Goal: Information Seeking & Learning: Find specific page/section

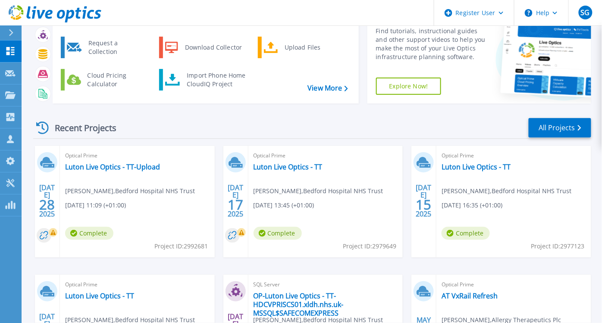
scroll to position [41, 0]
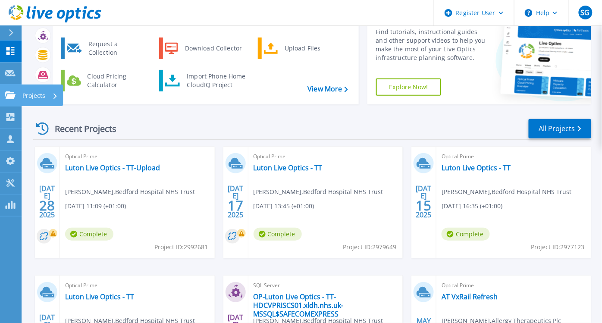
click at [16, 94] on div "Projects" at bounding box center [25, 95] width 40 height 8
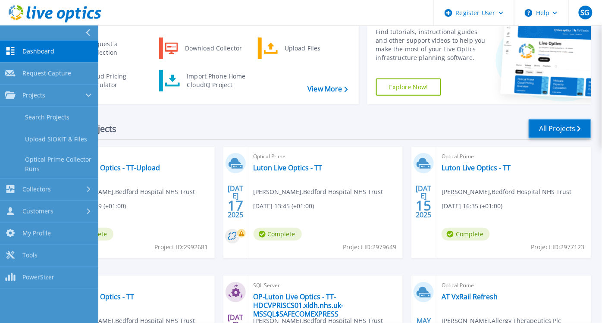
click at [565, 128] on link "All Projects" at bounding box center [560, 128] width 63 height 19
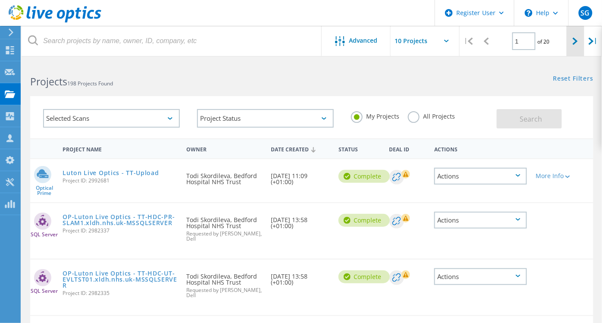
click at [579, 36] on div at bounding box center [575, 41] width 18 height 31
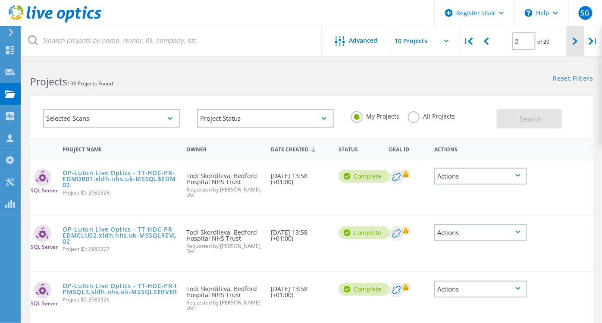
click at [580, 38] on div at bounding box center [575, 41] width 18 height 31
click at [575, 48] on div at bounding box center [575, 41] width 18 height 31
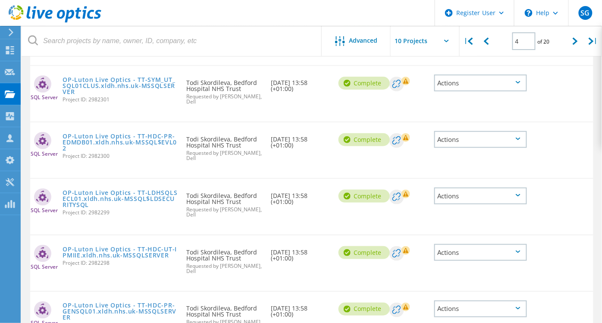
scroll to position [57, 0]
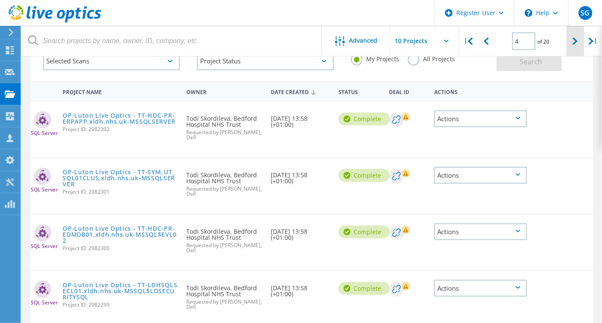
click at [568, 45] on div at bounding box center [575, 41] width 18 height 31
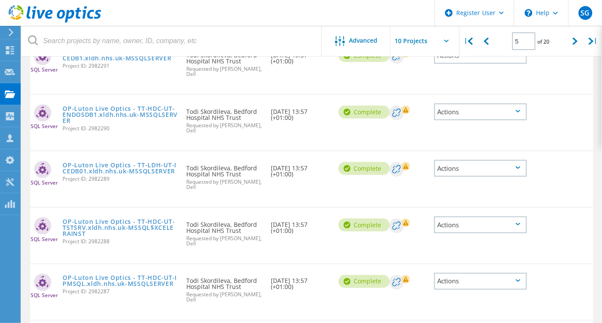
scroll to position [46, 0]
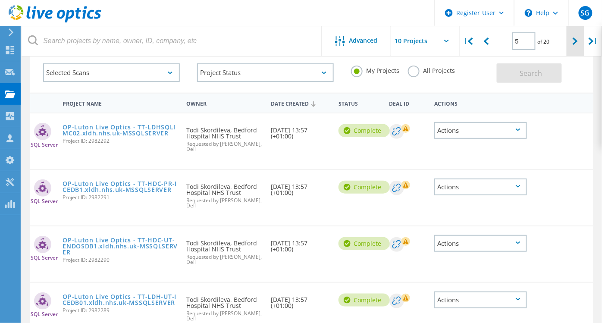
click at [572, 44] on div at bounding box center [575, 41] width 18 height 31
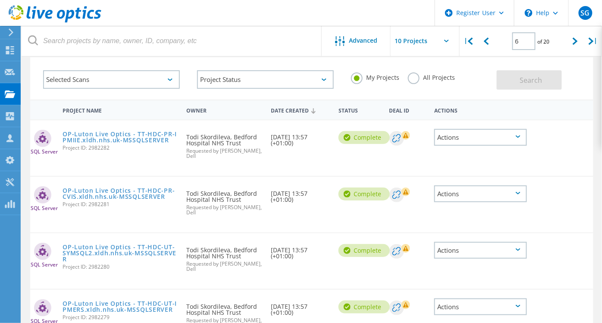
scroll to position [0, 0]
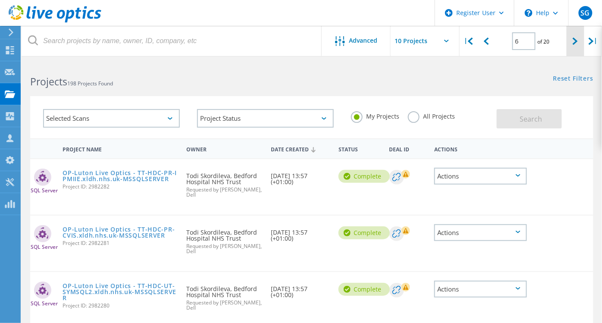
click at [579, 40] on div at bounding box center [575, 41] width 18 height 31
click at [575, 44] on icon at bounding box center [575, 41] width 5 height 7
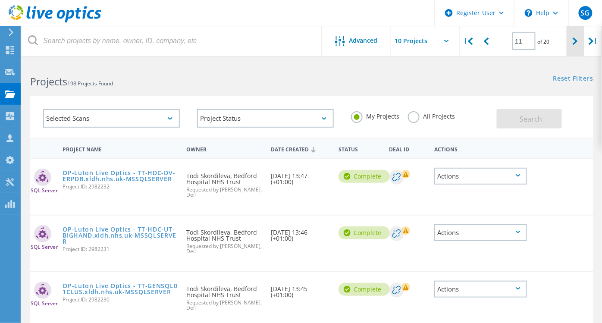
click at [575, 44] on icon at bounding box center [575, 41] width 5 height 7
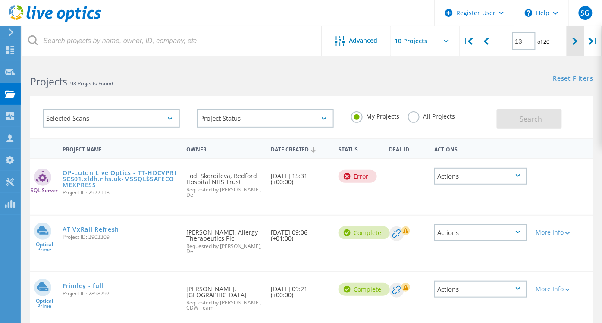
click at [571, 43] on div at bounding box center [575, 41] width 18 height 31
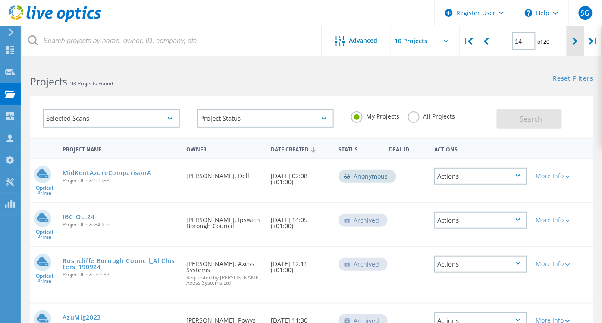
click at [573, 48] on div at bounding box center [575, 41] width 18 height 31
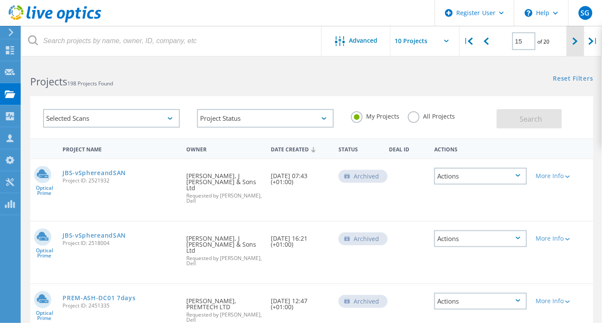
click at [580, 49] on div at bounding box center [575, 41] width 18 height 31
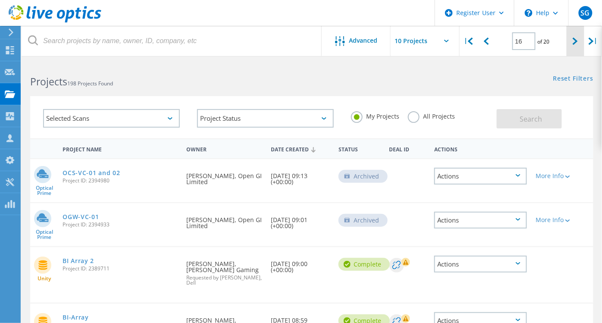
click at [571, 40] on div at bounding box center [575, 41] width 18 height 31
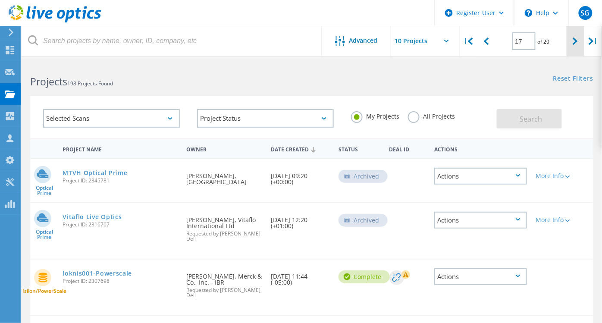
click at [570, 39] on div at bounding box center [575, 41] width 18 height 31
type input "18"
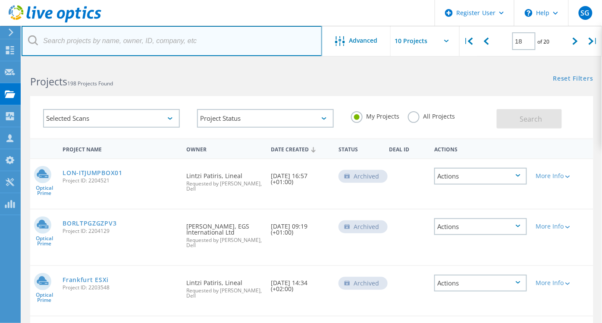
click at [191, 34] on input "text" at bounding box center [172, 41] width 300 height 30
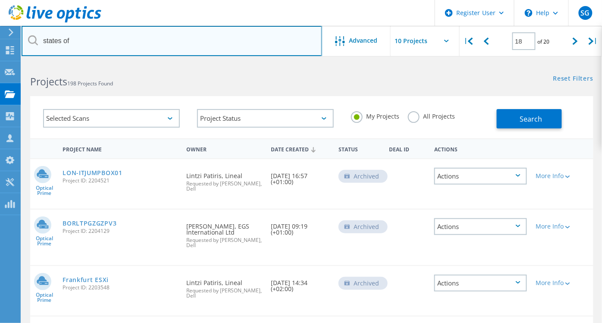
type input "states of"
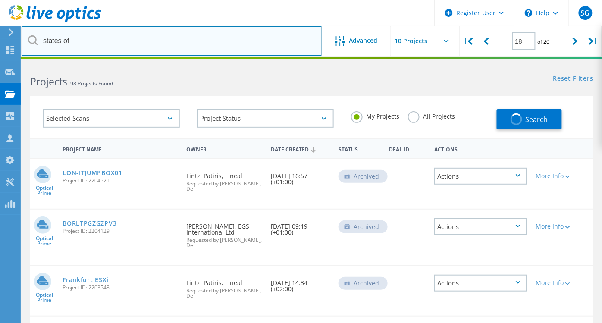
type input "1"
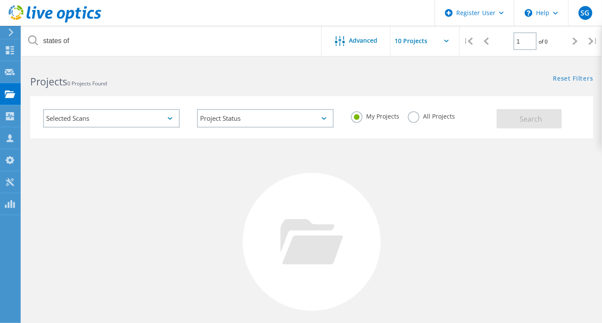
click at [411, 118] on label "All Projects" at bounding box center [431, 115] width 47 height 8
click at [0, 0] on input "All Projects" at bounding box center [0, 0] width 0 height 0
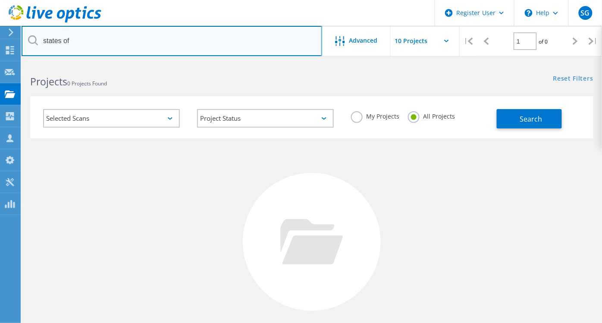
click at [117, 38] on input "states of" at bounding box center [172, 41] width 300 height 30
drag, startPoint x: 140, startPoint y: 43, endPoint x: 0, endPoint y: 54, distance: 140.6
click at [0, 55] on html "Register User \n Help Explore Helpful Articles Contact Support SG Dell User She…" at bounding box center [301, 198] width 602 height 397
paste input "States of Guernsey"
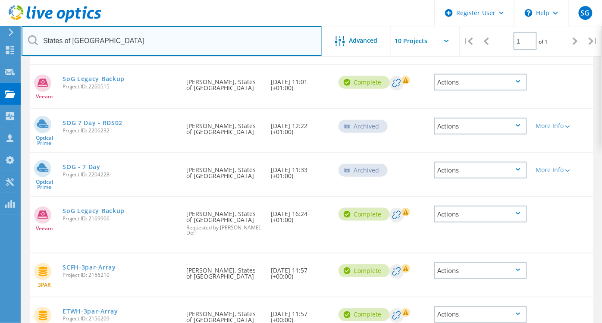
scroll to position [46, 0]
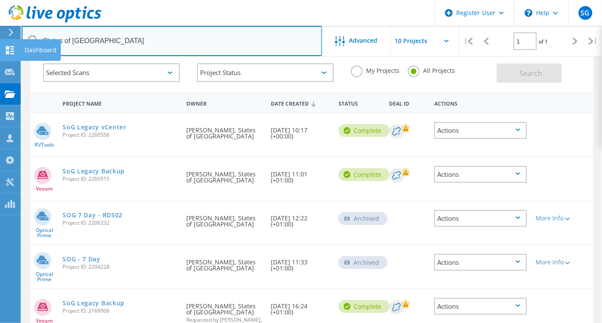
drag, startPoint x: 135, startPoint y: 42, endPoint x: 0, endPoint y: 47, distance: 134.6
click at [0, 47] on html "Register User \n Help Explore Helpful Articles Contact Support SG Dell User She…" at bounding box center [301, 210] width 602 height 513
paste input "mandi.day@agilisys.co.uk"
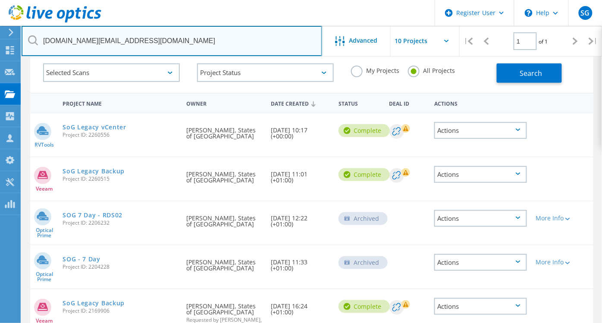
type input "mandi.day@agilisys.co.uk"
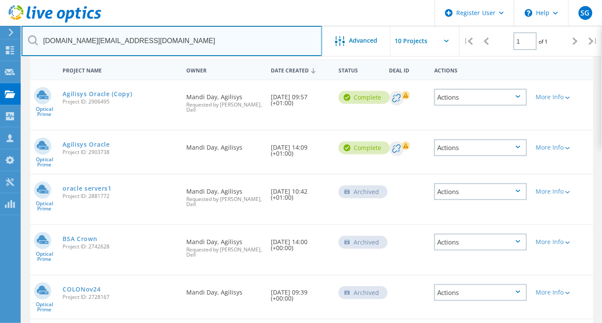
scroll to position [82, 0]
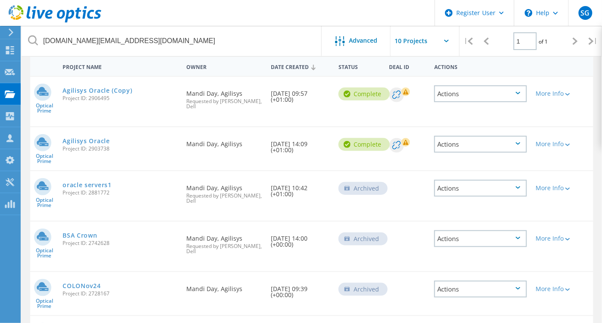
click at [98, 214] on div "Optical Prime oracle servers1 Project ID: 2881772 Requested By Mandi Day, Agili…" at bounding box center [311, 196] width 563 height 50
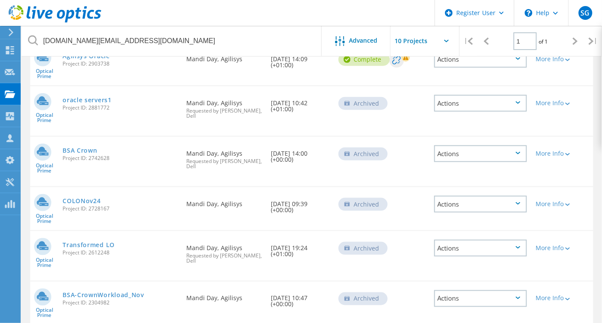
scroll to position [173, 0]
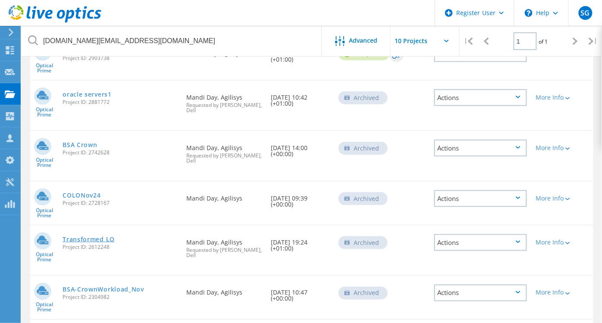
click at [96, 236] on link "Transformed LO" at bounding box center [89, 239] width 52 height 6
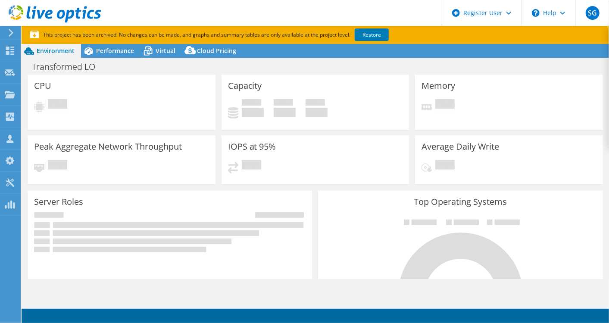
select select "EULondon"
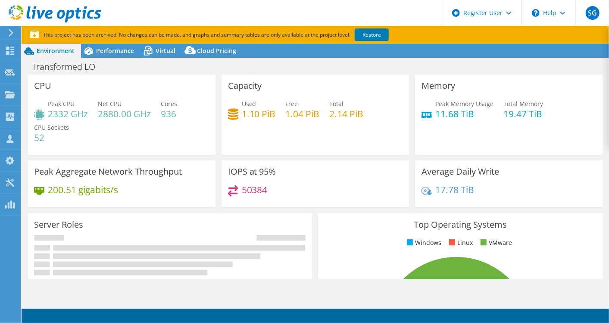
select select "EULondon"
select select "USD"
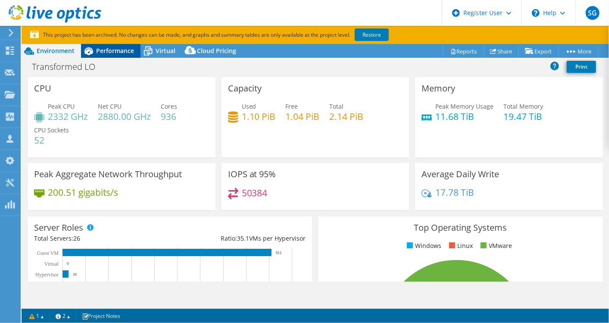
click at [113, 48] on span "Performance" at bounding box center [115, 51] width 38 height 8
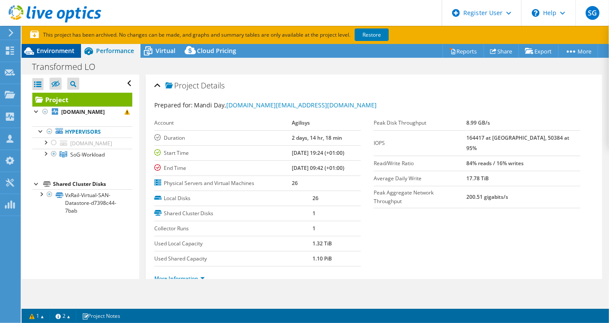
click at [54, 54] on span "Environment" at bounding box center [56, 51] width 38 height 8
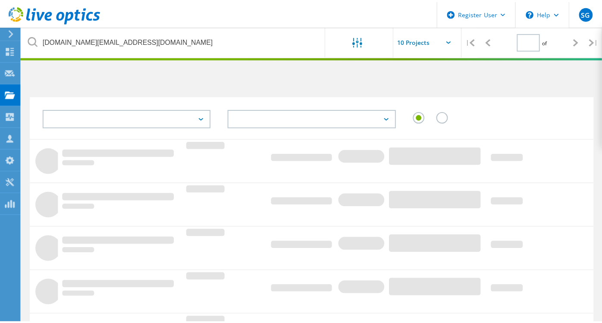
scroll to position [74, 0]
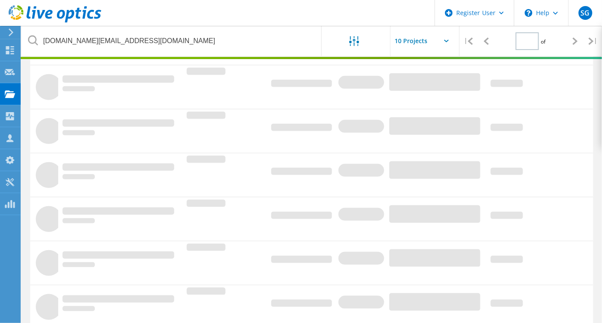
type input "1"
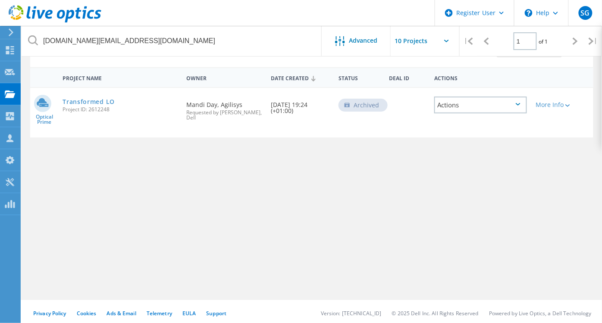
scroll to position [0, 0]
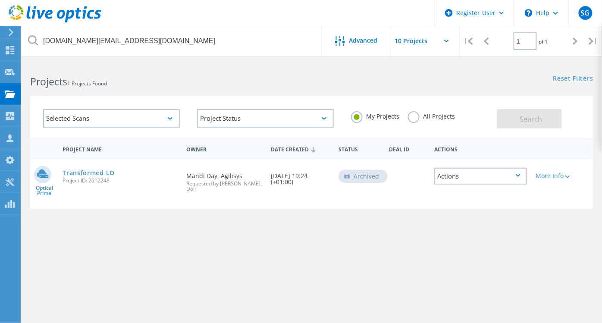
click at [412, 112] on label "All Projects" at bounding box center [431, 115] width 47 height 8
click at [0, 0] on input "All Projects" at bounding box center [0, 0] width 0 height 0
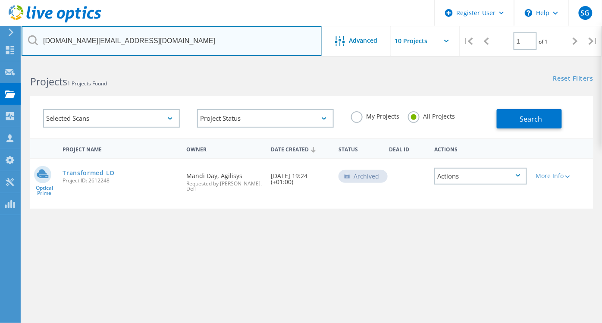
click at [154, 47] on input "[DOMAIN_NAME][EMAIL_ADDRESS][DOMAIN_NAME]" at bounding box center [172, 41] width 300 height 30
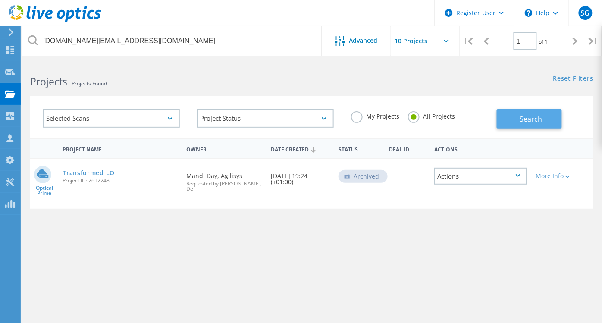
click at [541, 111] on button "Search" at bounding box center [529, 118] width 65 height 19
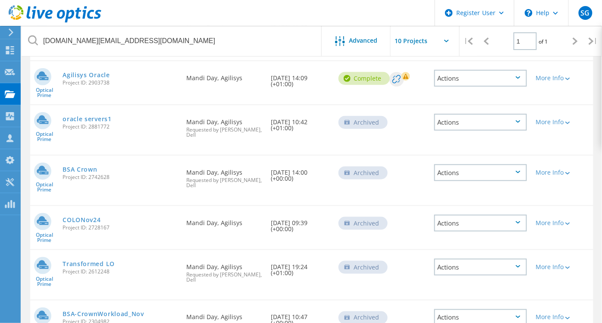
scroll to position [152, 0]
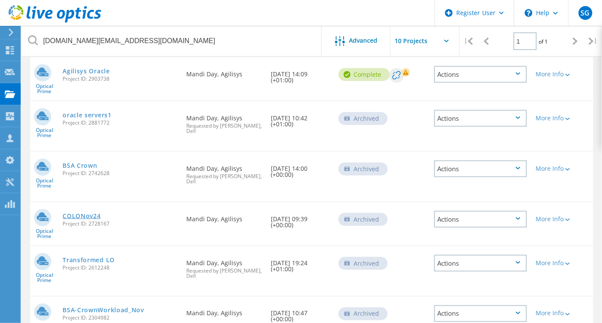
click at [86, 213] on link "COLONov24" at bounding box center [82, 216] width 38 height 6
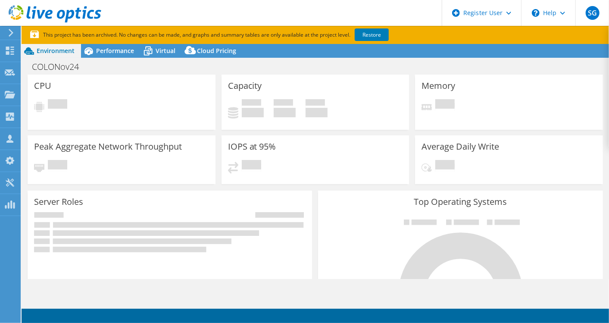
select select "USD"
select select "EULondon"
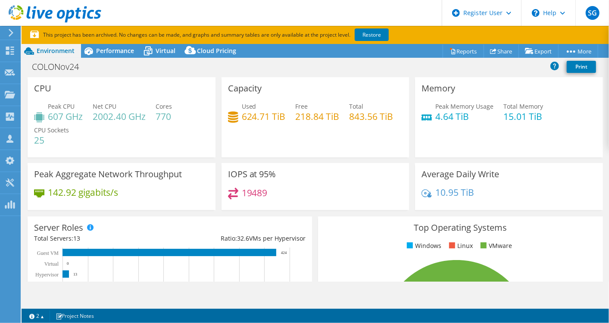
click at [14, 34] on icon at bounding box center [11, 33] width 6 height 8
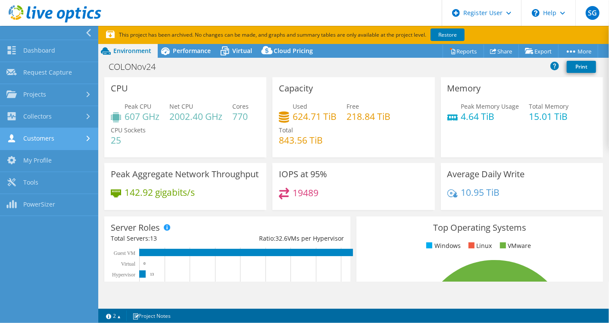
click at [39, 134] on link "Customers" at bounding box center [49, 139] width 98 height 22
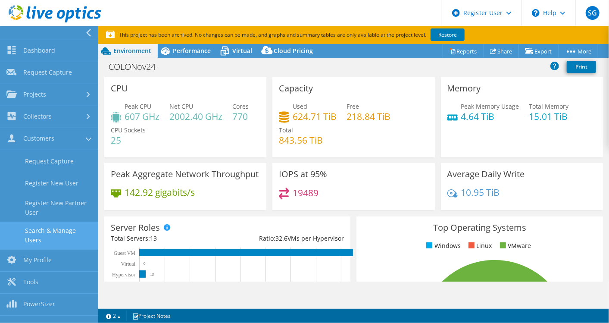
click at [65, 227] on link "Search & Manage Users" at bounding box center [49, 236] width 98 height 28
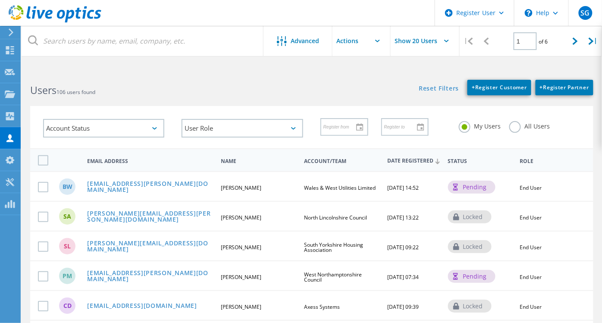
click at [516, 127] on label "All Users" at bounding box center [529, 125] width 41 height 8
click at [0, 0] on input "All Users" at bounding box center [0, 0] width 0 height 0
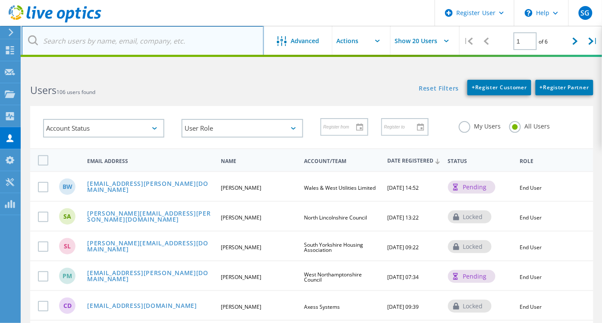
click at [173, 46] on input "text" at bounding box center [143, 41] width 242 height 30
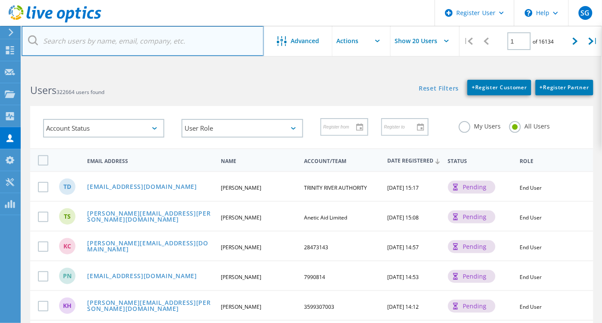
paste input "https://app.liveoptics.com/dpackviewer/2728167"
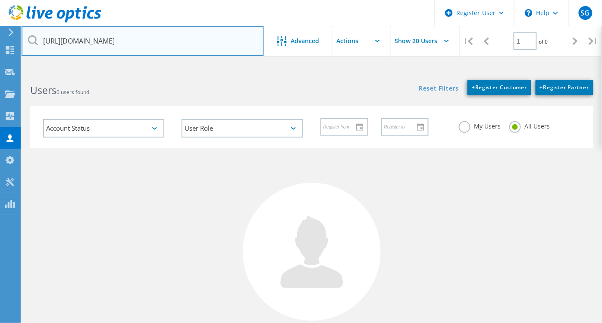
drag, startPoint x: 203, startPoint y: 44, endPoint x: -2, endPoint y: 31, distance: 206.1
click at [0, 31] on html "Register User \n Help Explore Helpful Articles Contact Support SG Dell User She…" at bounding box center [301, 205] width 602 height 410
paste input "Alan Stephens"
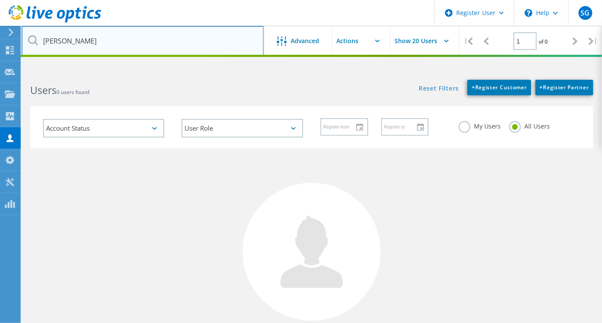
type input "Alan Stephens"
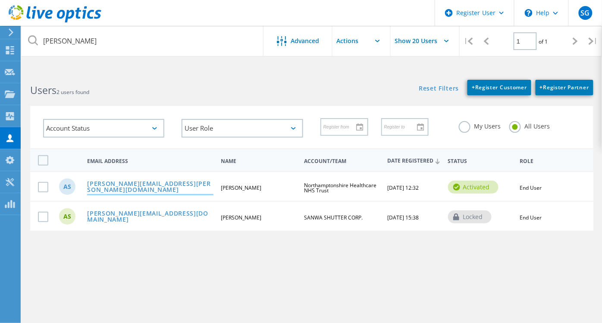
click at [138, 184] on link "[PERSON_NAME][EMAIL_ADDRESS][PERSON_NAME][DOMAIN_NAME]" at bounding box center [150, 187] width 126 height 13
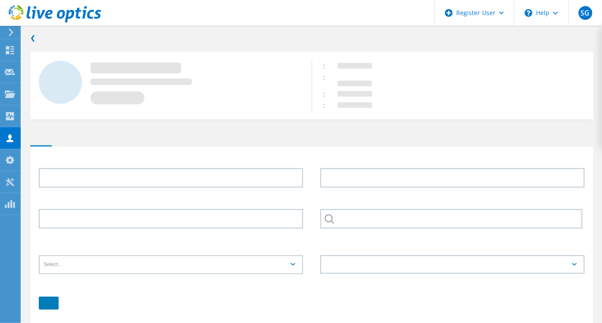
type input "Alan"
type input "Stephens"
type input "01604 682682"
type input "Northamptonshire Healthcare NHS Trust"
type input "English"
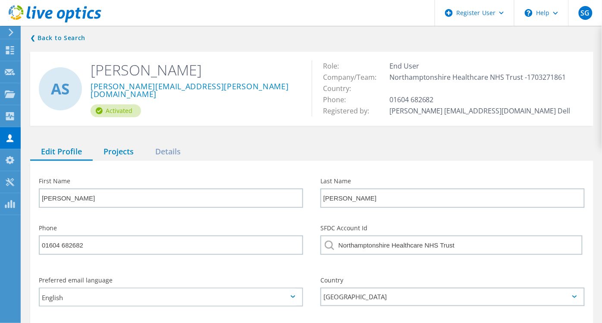
click at [119, 155] on div "Projects" at bounding box center [119, 152] width 52 height 18
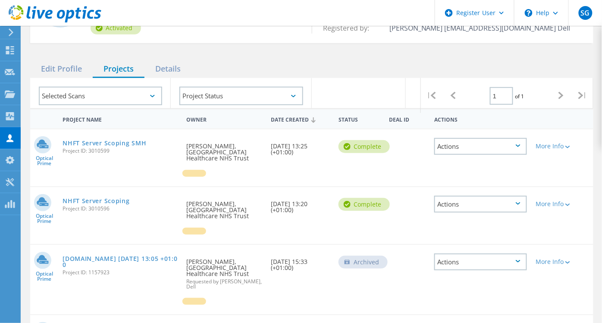
scroll to position [83, 0]
click at [119, 197] on link "NHFT Server Scoping" at bounding box center [96, 200] width 67 height 6
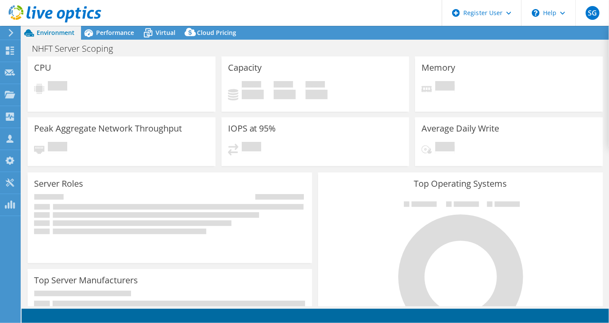
select select "USD"
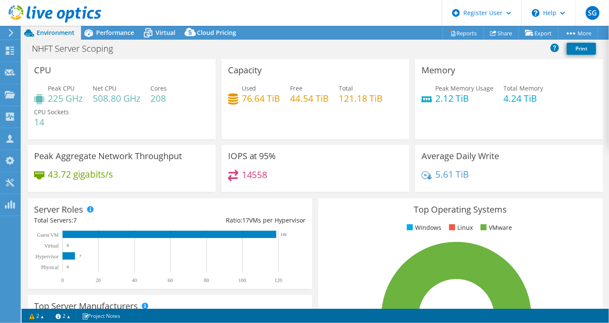
click at [44, 59] on div "CPU Peak CPU 225 GHz Net CPU 508.80 GHz Cores 208 CPU Sockets 14" at bounding box center [122, 99] width 188 height 80
drag, startPoint x: 32, startPoint y: 48, endPoint x: 119, endPoint y: 57, distance: 87.6
click at [119, 57] on div "NHFT Server Scoping Print" at bounding box center [316, 50] width 588 height 19
copy h1 "NHFT Server Scoping"
drag, startPoint x: 119, startPoint y: 49, endPoint x: 24, endPoint y: 38, distance: 95.1
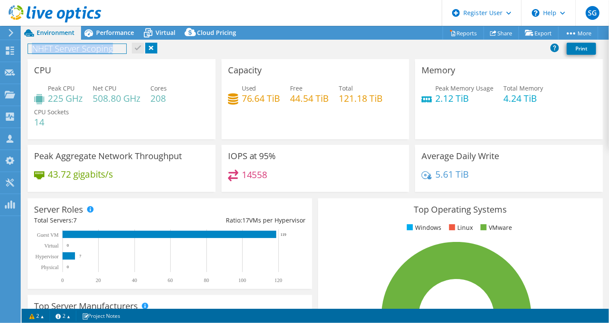
click at [24, 38] on div "Project Actions Project Actions Reports Share Export vSAN ReadyNode Sizer" at bounding box center [316, 174] width 588 height 297
drag, startPoint x: 113, startPoint y: 48, endPoint x: 35, endPoint y: 47, distance: 77.6
click at [35, 47] on h1 "NHFT Server Scoping" at bounding box center [77, 48] width 98 height 9
copy h1 "HFT Server Scoping"
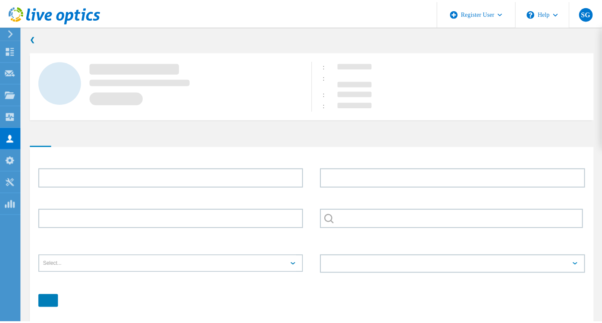
scroll to position [38, 0]
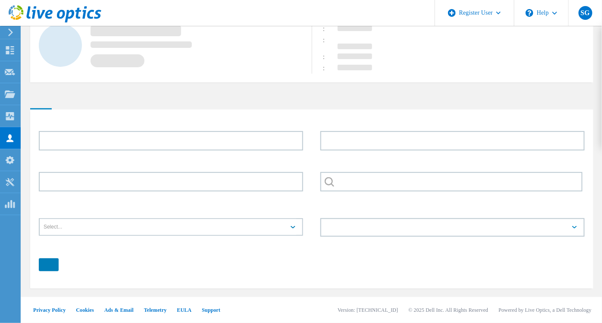
type input "Alan"
type input "Stephens"
type input "01604 682682"
type input "Northamptonshire Healthcare NHS Trust"
type input "English"
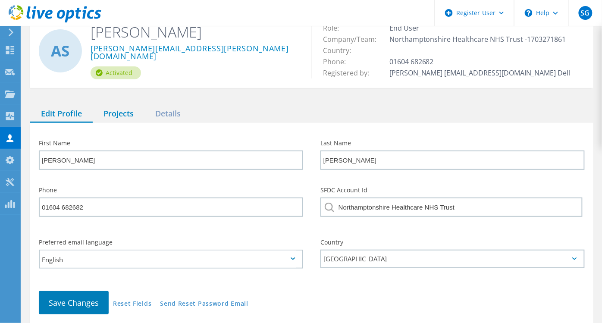
click at [129, 111] on div "Projects" at bounding box center [119, 114] width 52 height 18
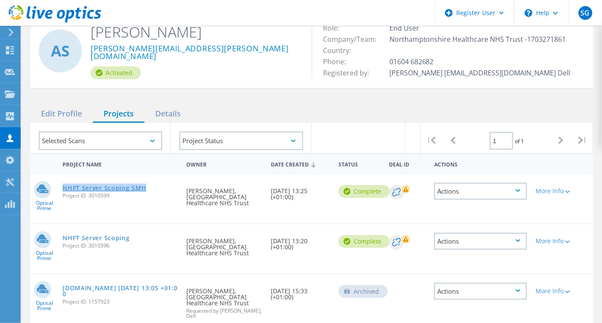
drag, startPoint x: 150, startPoint y: 182, endPoint x: 63, endPoint y: 187, distance: 88.1
click at [63, 187] on div "NHFT Server Scoping SMH Project ID: 3010599" at bounding box center [120, 190] width 124 height 33
copy link "NHFT Server Scoping SMH"
click at [116, 189] on link "NHFT Server Scoping SMH" at bounding box center [105, 188] width 84 height 6
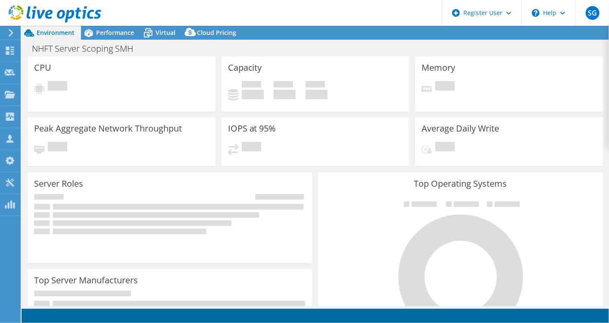
select select "USD"
